Goal: Task Accomplishment & Management: Manage account settings

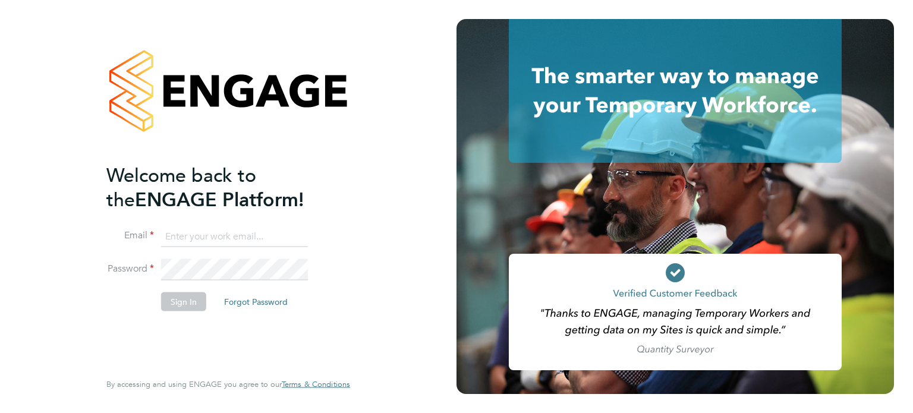
type input "lana@xede.co.uk"
drag, startPoint x: 169, startPoint y: 304, endPoint x: 181, endPoint y: 302, distance: 12.0
click at [171, 303] on button "Sign In" at bounding box center [183, 301] width 45 height 19
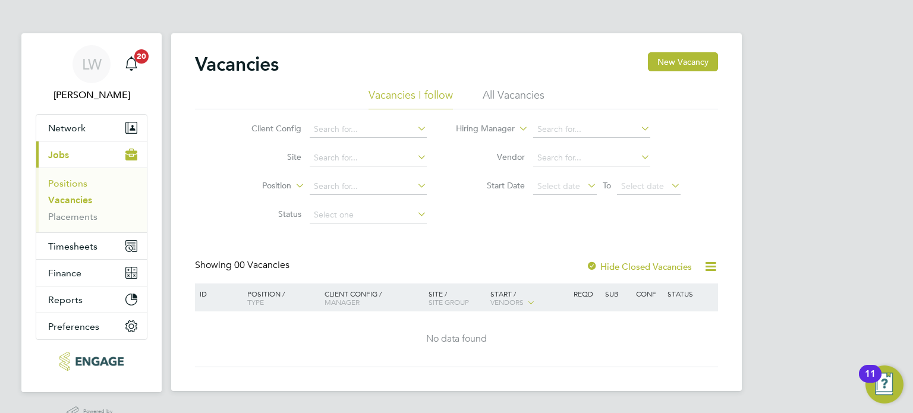
click at [61, 187] on link "Positions" at bounding box center [67, 183] width 39 height 11
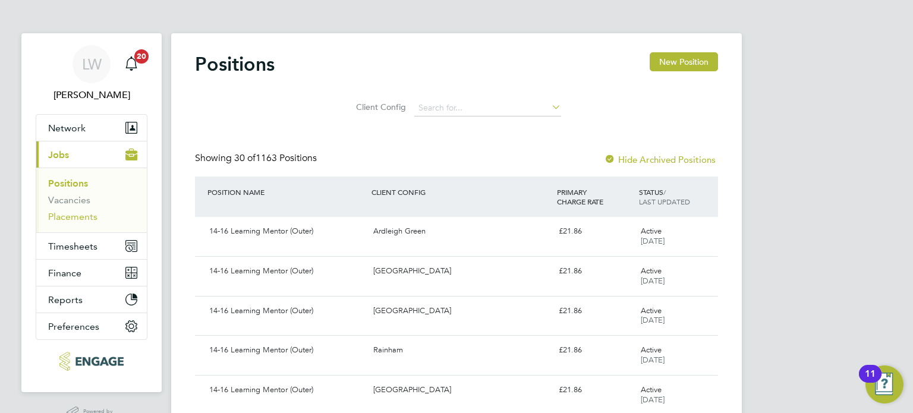
click at [69, 215] on link "Placements" at bounding box center [72, 216] width 49 height 11
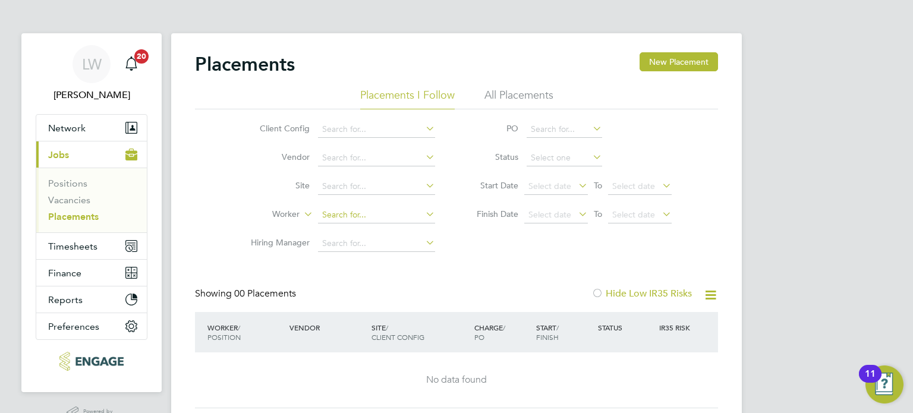
click at [344, 215] on input at bounding box center [376, 215] width 117 height 17
type input "[PERSON_NAME]"
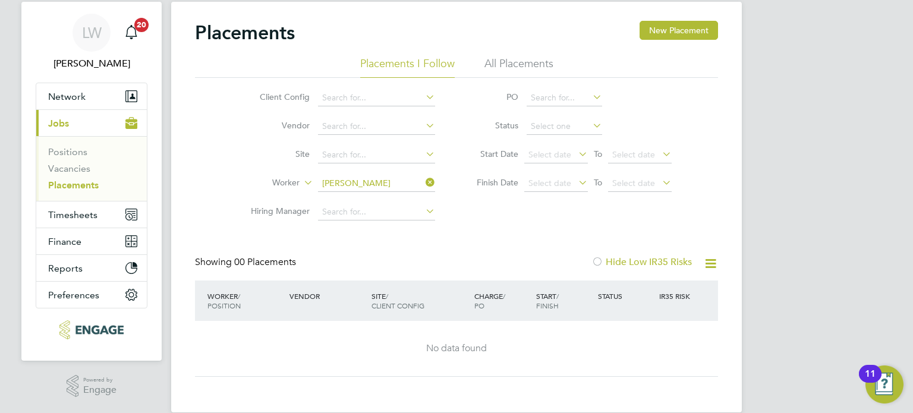
scroll to position [49, 0]
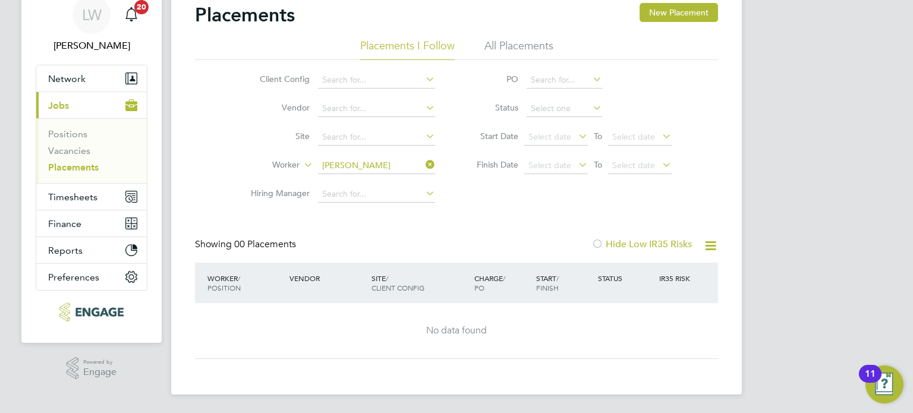
click at [438, 155] on li "Worker Bogdana Nicoleta" at bounding box center [339, 166] width 224 height 29
click at [423, 161] on icon at bounding box center [423, 164] width 0 height 17
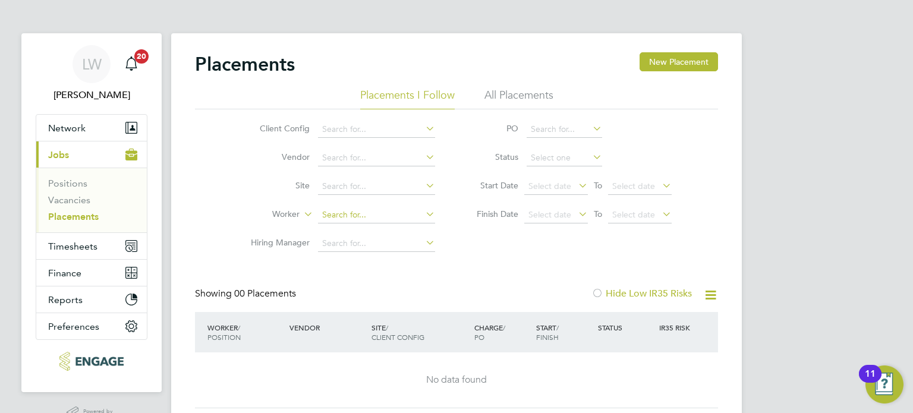
click at [369, 211] on input at bounding box center [376, 215] width 117 height 17
click at [62, 149] on span "Jobs" at bounding box center [58, 154] width 21 height 11
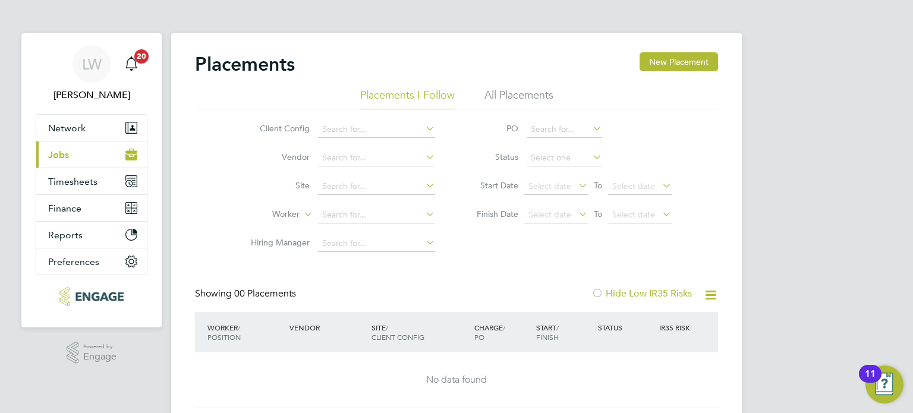
click at [62, 158] on span "Jobs" at bounding box center [58, 154] width 21 height 11
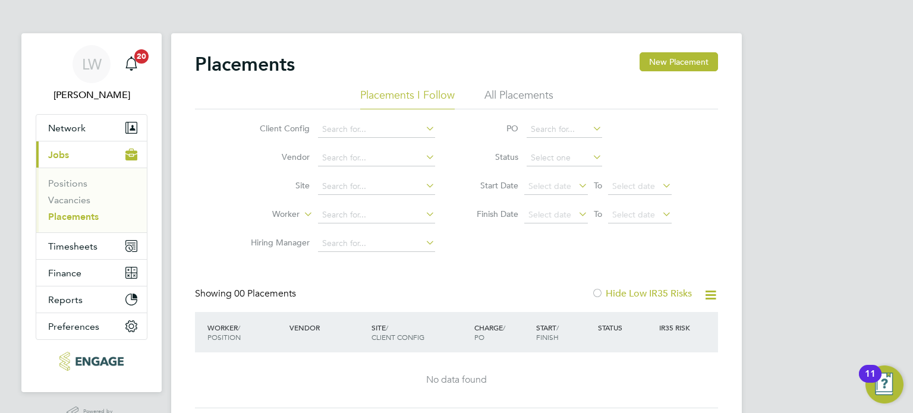
click at [89, 216] on link "Placements" at bounding box center [73, 216] width 51 height 11
click at [57, 157] on span "Jobs" at bounding box center [58, 154] width 21 height 11
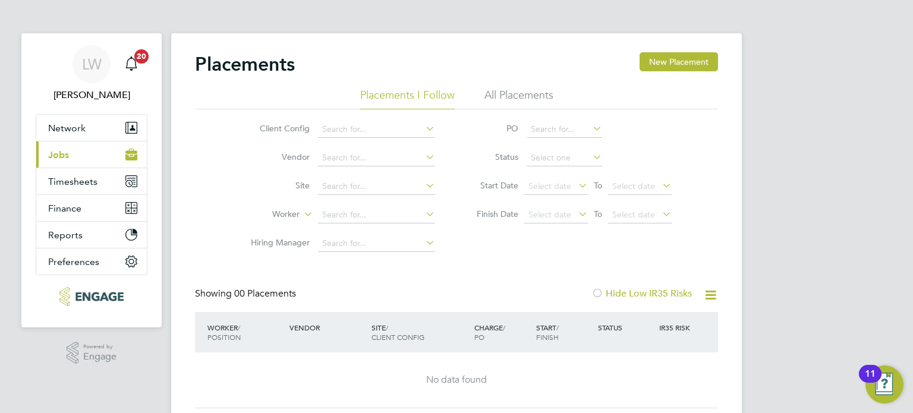
click at [57, 157] on span "Jobs" at bounding box center [58, 154] width 21 height 11
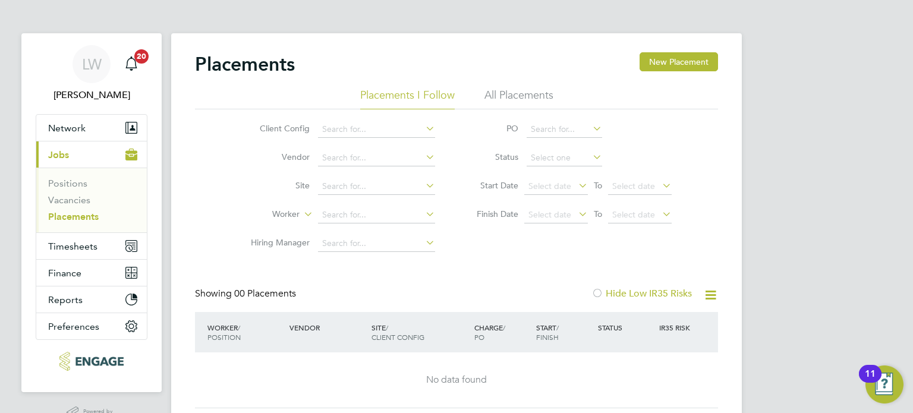
click at [83, 219] on link "Placements" at bounding box center [73, 216] width 51 height 11
click at [83, 220] on link "Placements" at bounding box center [73, 216] width 51 height 11
click at [344, 210] on input at bounding box center [376, 215] width 117 height 17
click at [354, 234] on b "Bogdana" at bounding box center [341, 231] width 36 height 10
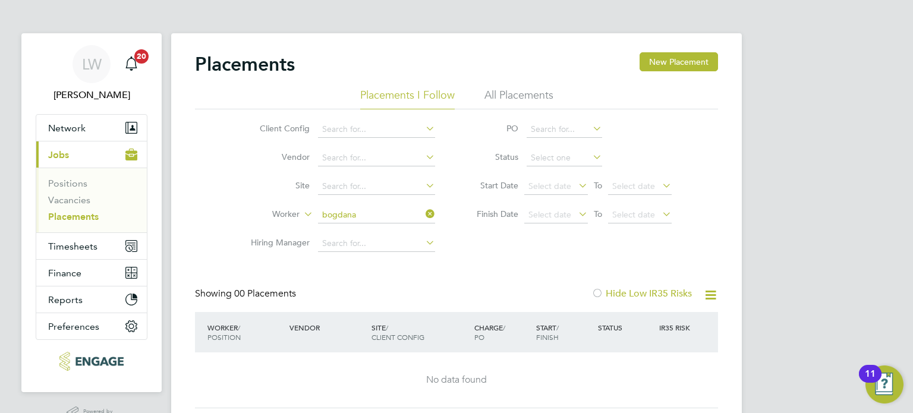
type input "[PERSON_NAME]"
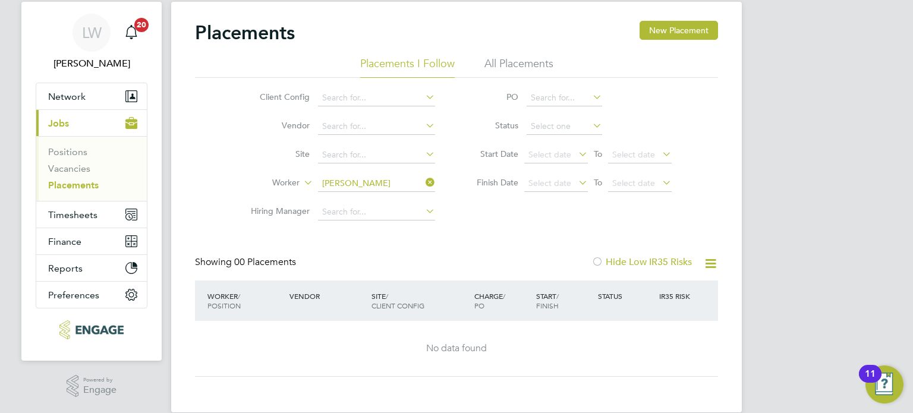
scroll to position [49, 0]
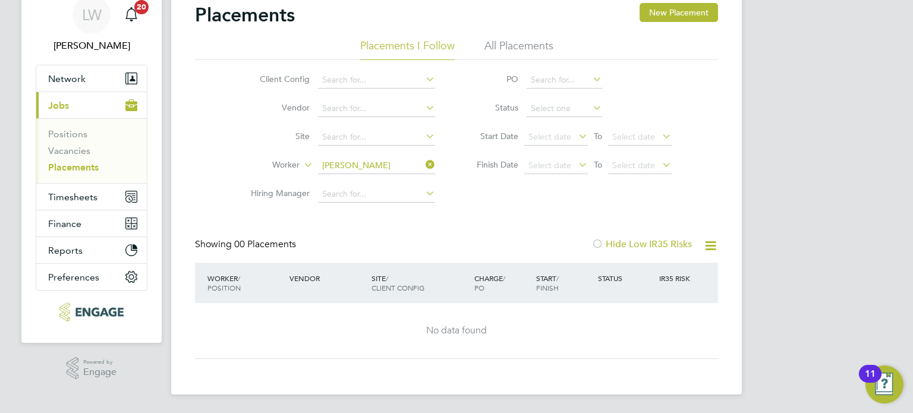
click at [713, 246] on icon at bounding box center [710, 245] width 15 height 15
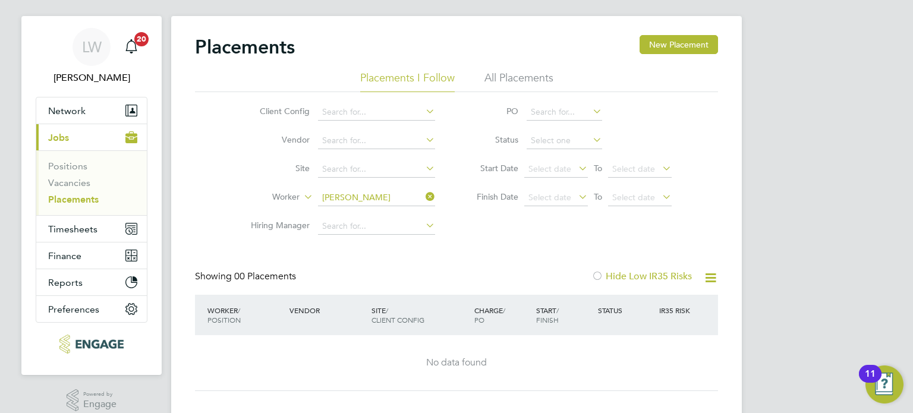
scroll to position [0, 0]
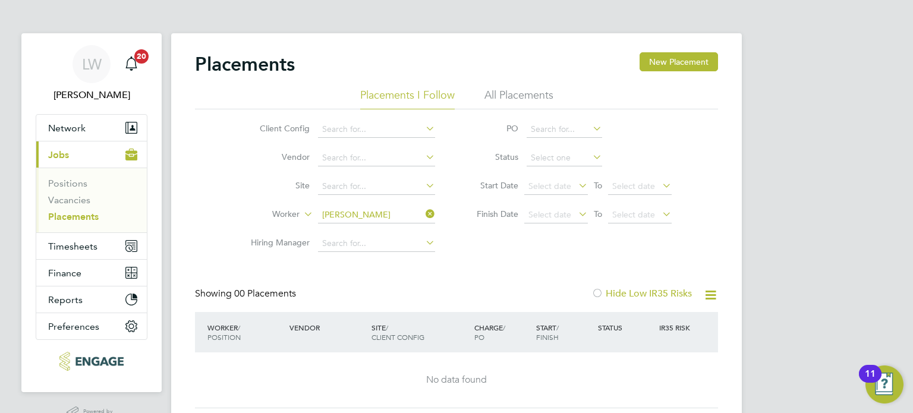
click at [504, 92] on li "All Placements" at bounding box center [519, 98] width 69 height 21
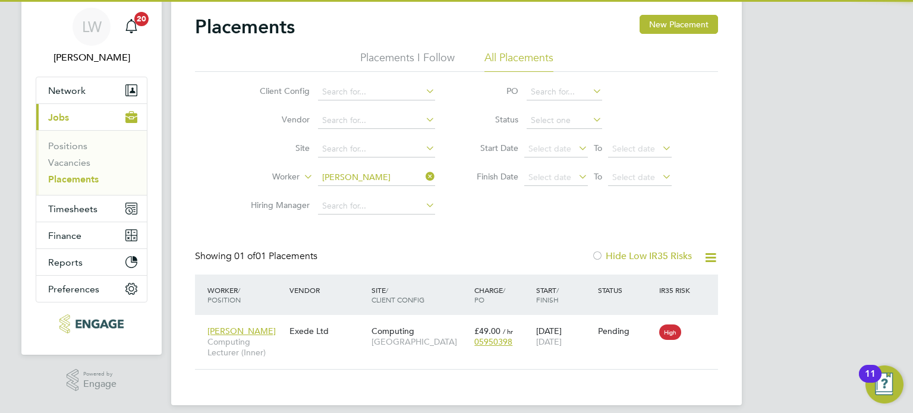
scroll to position [48, 0]
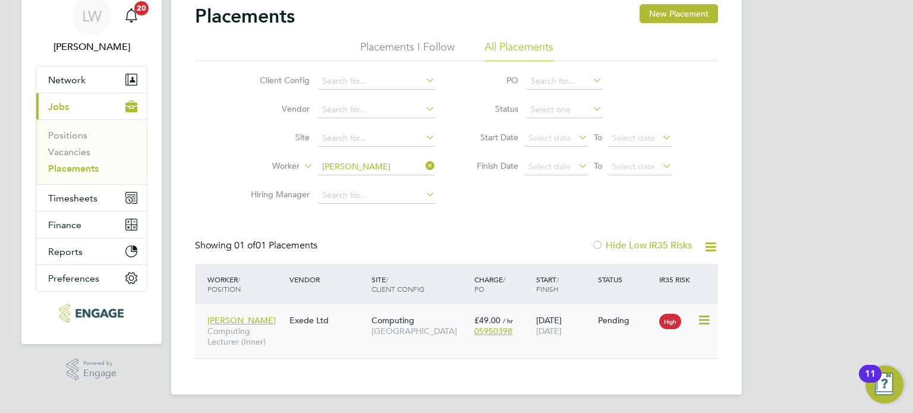
click at [316, 342] on div "[PERSON_NAME] Computing Lecturer (Inner) Exede Ltd Computing [GEOGRAPHIC_DATA] …" at bounding box center [456, 331] width 523 height 54
click at [320, 334] on div "[PERSON_NAME] Computing Lecturer (Inner) Exede Ltd Computing [GEOGRAPHIC_DATA] …" at bounding box center [456, 331] width 523 height 54
click at [274, 334] on span "Computing Lecturer (Inner)" at bounding box center [246, 336] width 76 height 21
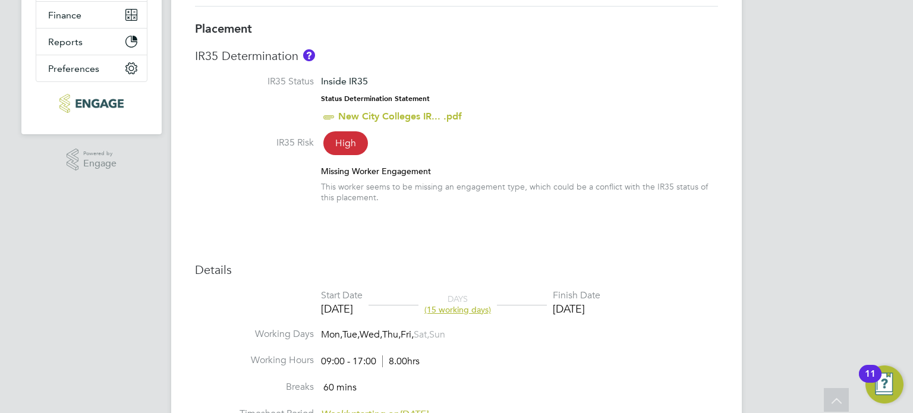
scroll to position [416, 0]
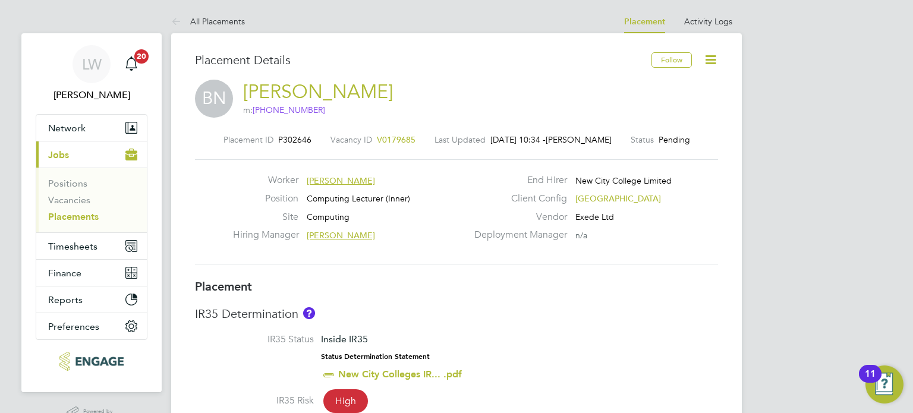
click at [708, 52] on icon at bounding box center [710, 59] width 15 height 15
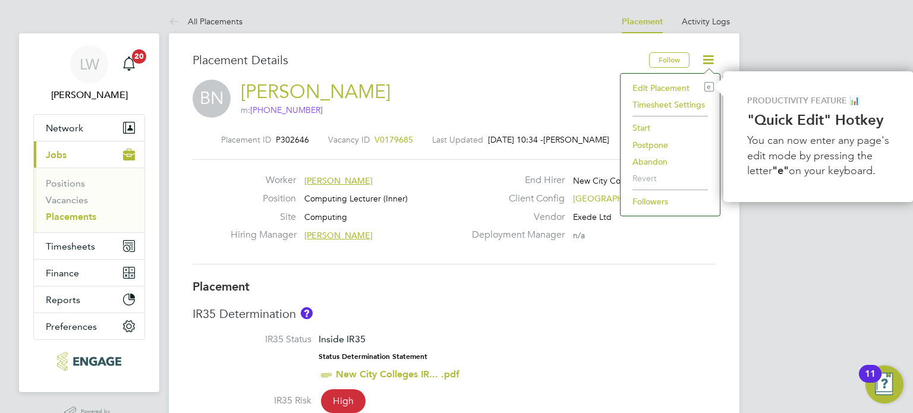
click at [661, 90] on li "Edit Placement e" at bounding box center [670, 88] width 87 height 17
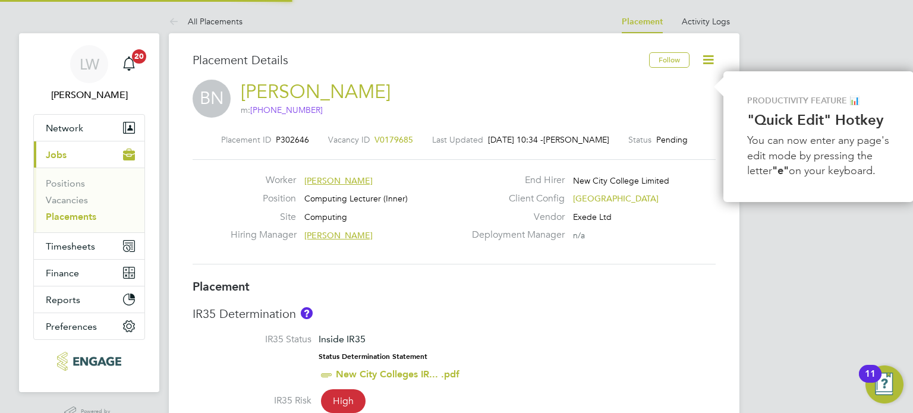
type input "Fraz Arshad"
type input "[DATE]"
type input "09:00"
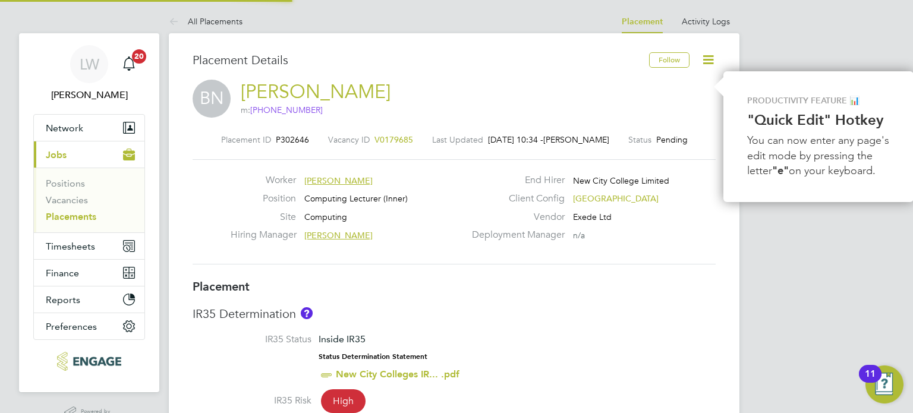
type input "17:00"
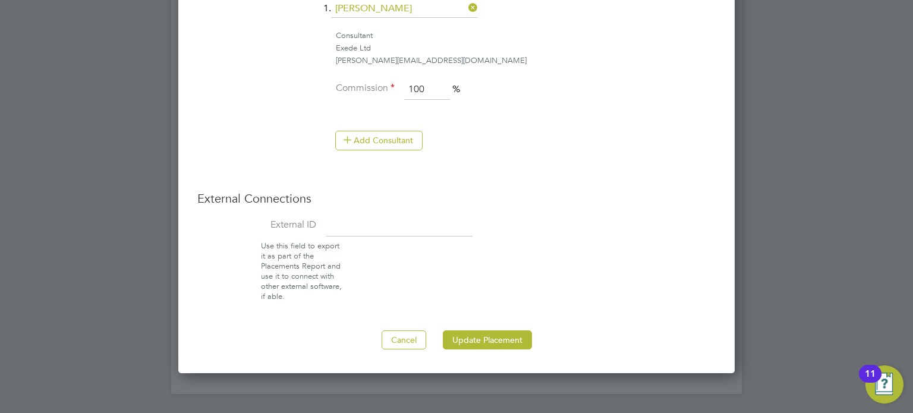
click at [395, 216] on input at bounding box center [399, 226] width 147 height 21
type input "15947"
click at [454, 340] on button "Update Placement" at bounding box center [487, 340] width 89 height 19
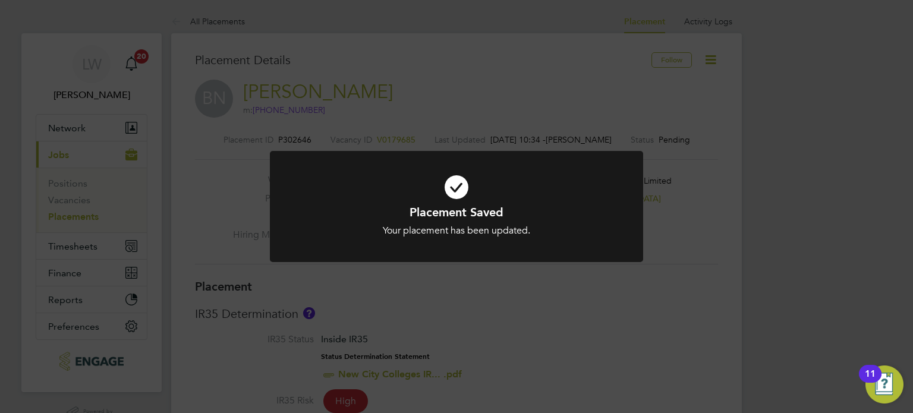
click at [496, 282] on div "Placement Saved Your placement has been updated. Cancel Okay" at bounding box center [456, 206] width 913 height 413
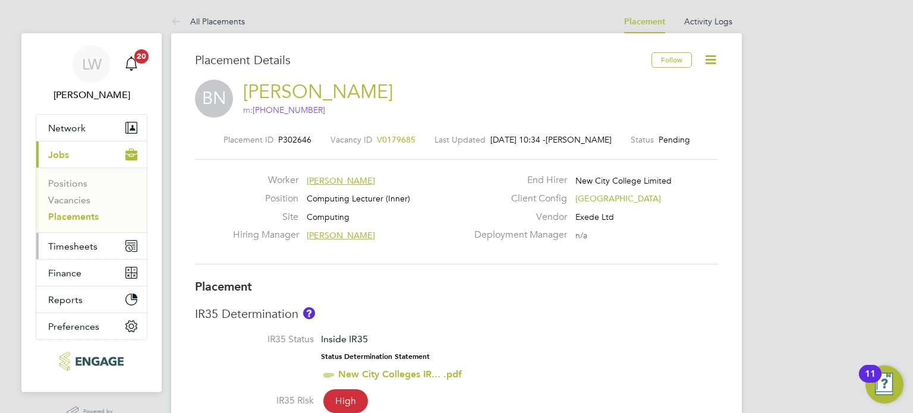
click at [64, 243] on span "Timesheets" at bounding box center [72, 246] width 49 height 11
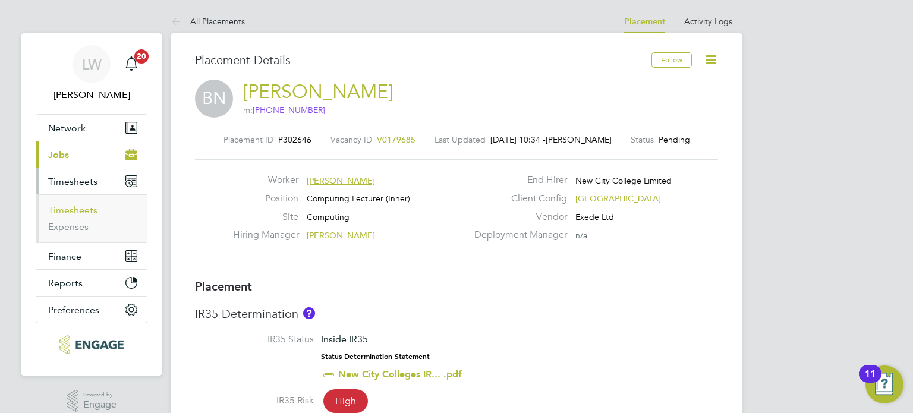
drag, startPoint x: 64, startPoint y: 204, endPoint x: 169, endPoint y: 202, distance: 105.3
click at [64, 205] on link "Timesheets" at bounding box center [72, 210] width 49 height 11
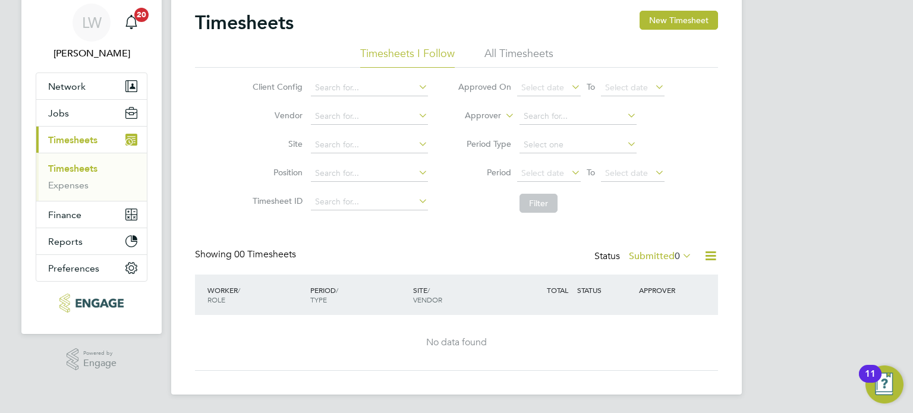
click at [517, 58] on li "All Timesheets" at bounding box center [519, 56] width 69 height 21
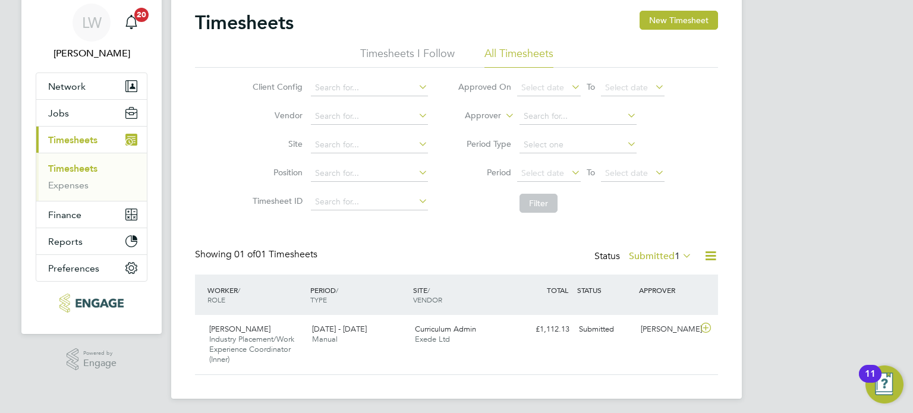
click at [680, 257] on icon at bounding box center [680, 255] width 0 height 17
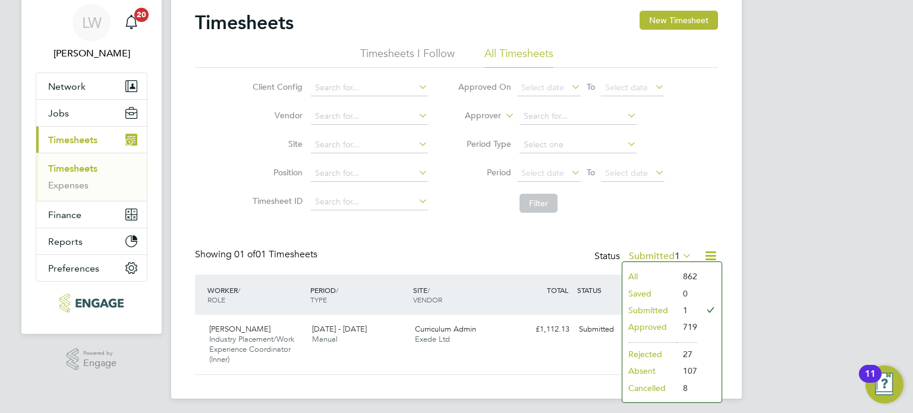
click at [669, 271] on li "All" at bounding box center [650, 276] width 55 height 17
